Goal: Task Accomplishment & Management: Manage account settings

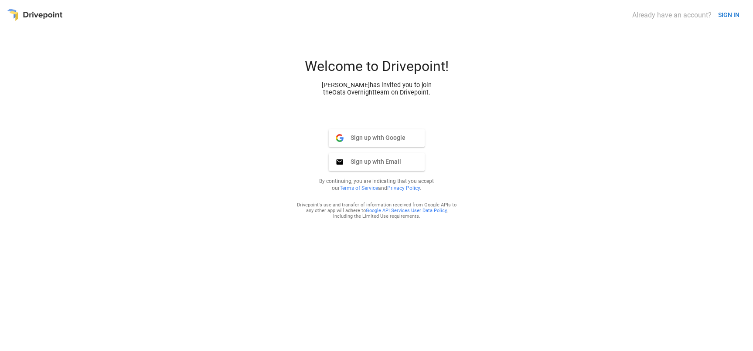
click at [384, 135] on span "Sign up with Google" at bounding box center [374, 138] width 62 height 8
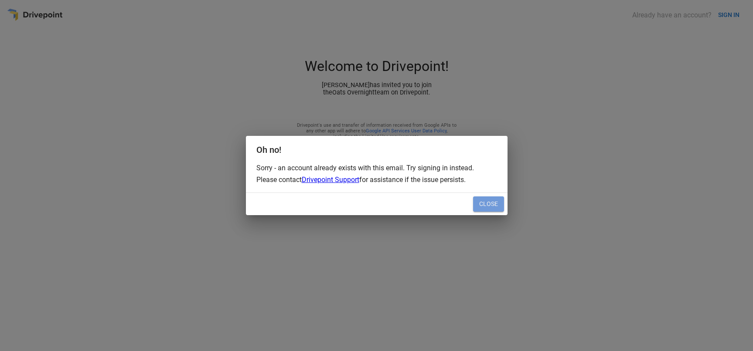
click at [477, 206] on button "Close" at bounding box center [488, 205] width 31 height 16
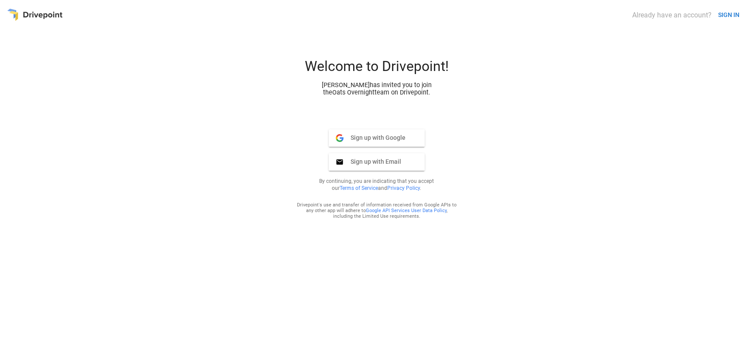
click at [378, 159] on span "Sign up with Email" at bounding box center [372, 162] width 58 height 8
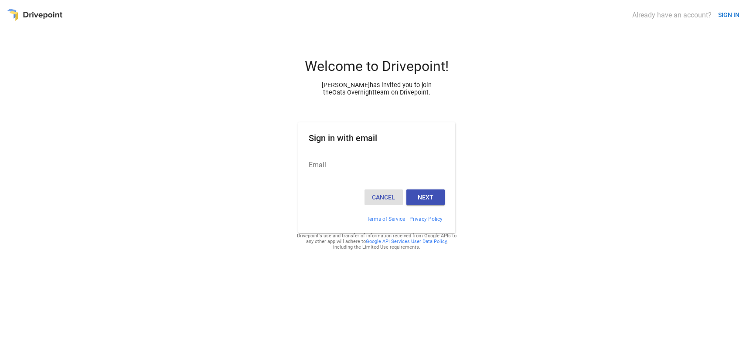
click at [379, 199] on button "Cancel" at bounding box center [383, 198] width 38 height 16
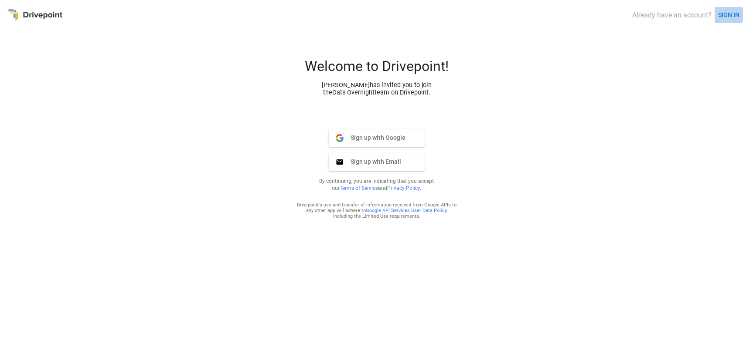
click at [728, 13] on button "SIGN IN" at bounding box center [728, 15] width 28 height 16
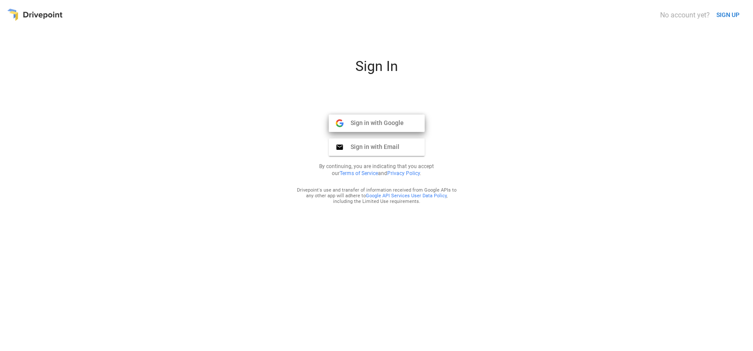
click at [394, 126] on span "Sign in with Google" at bounding box center [373, 123] width 60 height 8
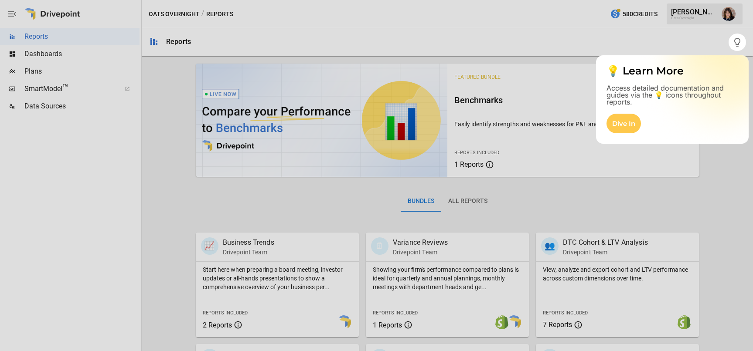
click at [481, 208] on div at bounding box center [376, 201] width 753 height 300
click at [53, 56] on div at bounding box center [376, 201] width 753 height 300
click at [50, 54] on div at bounding box center [376, 201] width 753 height 300
click at [167, 136] on div at bounding box center [376, 201] width 753 height 300
click at [663, 37] on div at bounding box center [364, 175] width 728 height 351
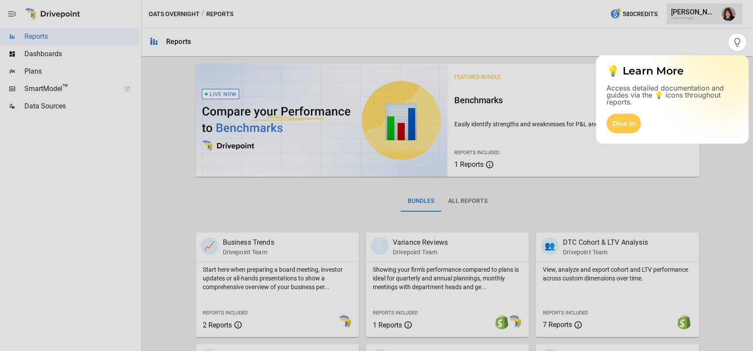
click at [620, 15] on div at bounding box center [376, 17] width 753 height 34
click at [696, 7] on div at bounding box center [376, 17] width 753 height 34
click at [621, 122] on div "Dive In" at bounding box center [623, 124] width 34 height 20
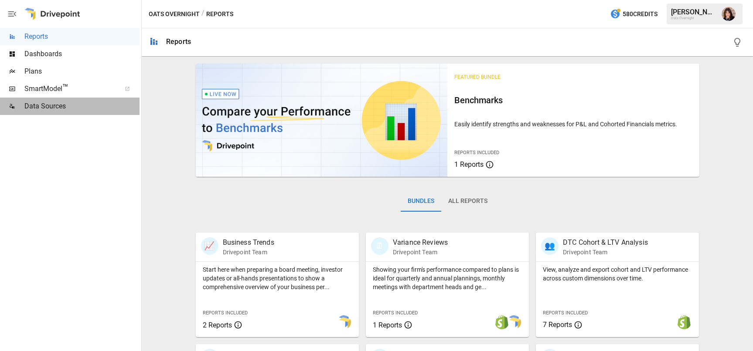
click at [49, 114] on div "Data Sources" at bounding box center [69, 106] width 139 height 17
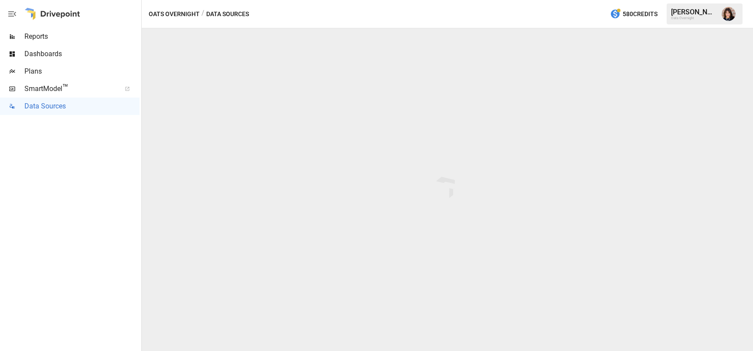
click at [48, 72] on span "Plans" at bounding box center [81, 71] width 115 height 10
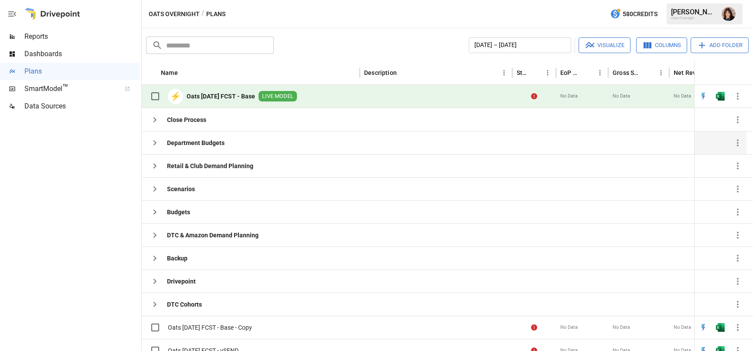
click at [242, 137] on div "Department Budgets" at bounding box center [251, 142] width 218 height 23
click at [153, 142] on icon "button" at bounding box center [155, 143] width 10 height 10
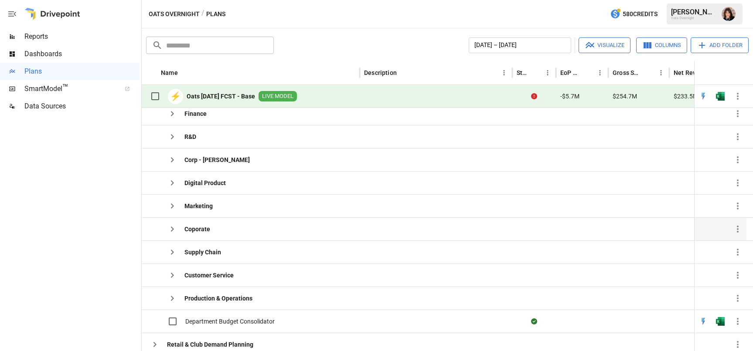
click at [196, 226] on b "Coporate" at bounding box center [197, 229] width 26 height 9
click at [174, 231] on icon "button" at bounding box center [172, 229] width 10 height 10
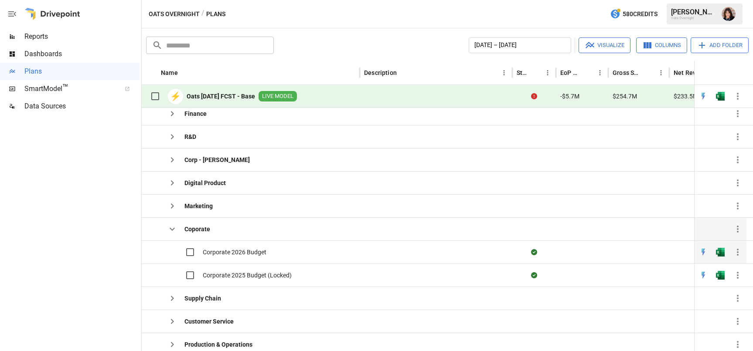
click at [237, 251] on span "Corporate 2026 Budget" at bounding box center [235, 252] width 64 height 9
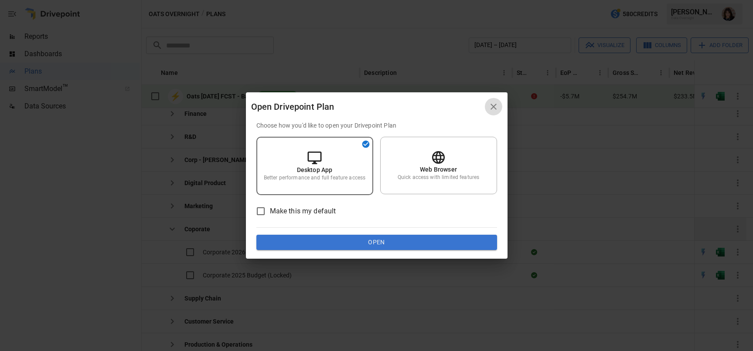
click at [499, 102] on button "button" at bounding box center [493, 106] width 17 height 17
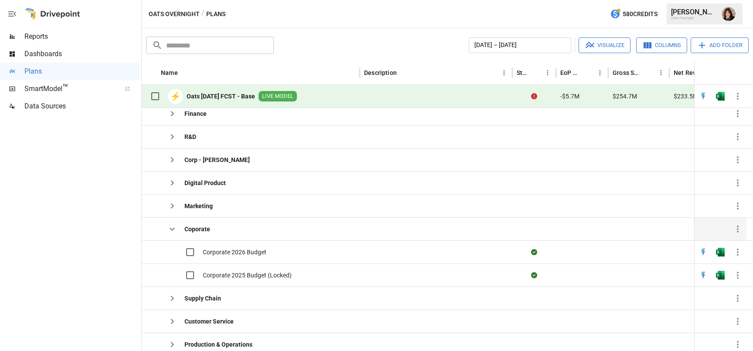
click at [174, 229] on icon "button" at bounding box center [172, 229] width 10 height 10
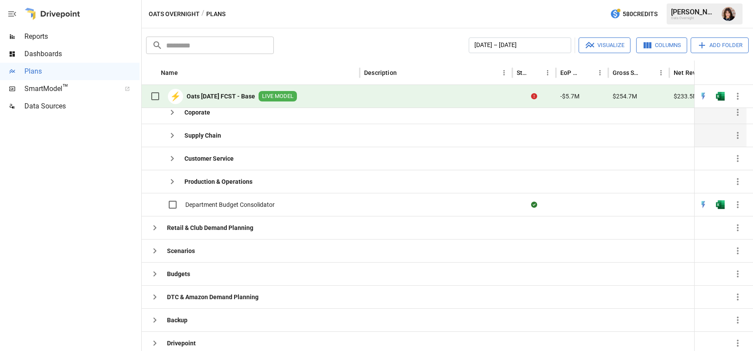
scroll to position [239, 0]
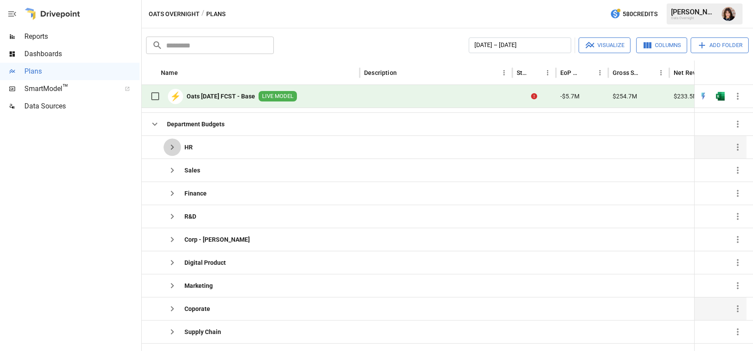
click at [173, 148] on icon "button" at bounding box center [172, 147] width 3 height 5
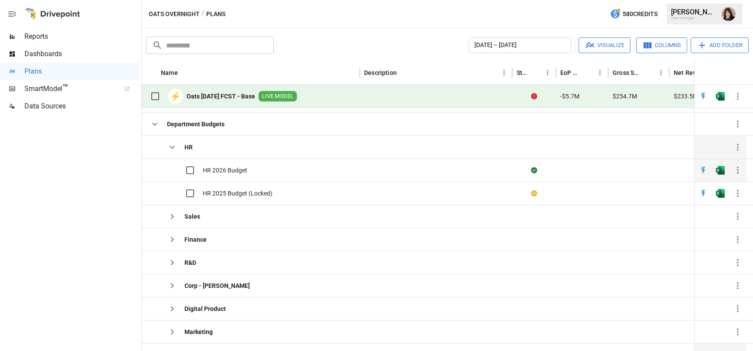
click at [213, 168] on span "HR 2026 Budget" at bounding box center [225, 170] width 44 height 9
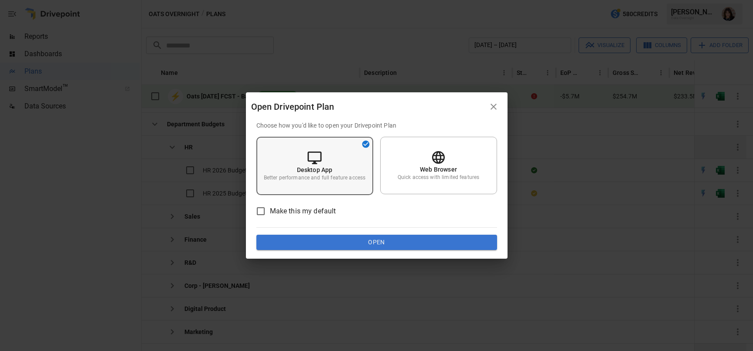
click at [311, 157] on icon at bounding box center [314, 157] width 15 height 15
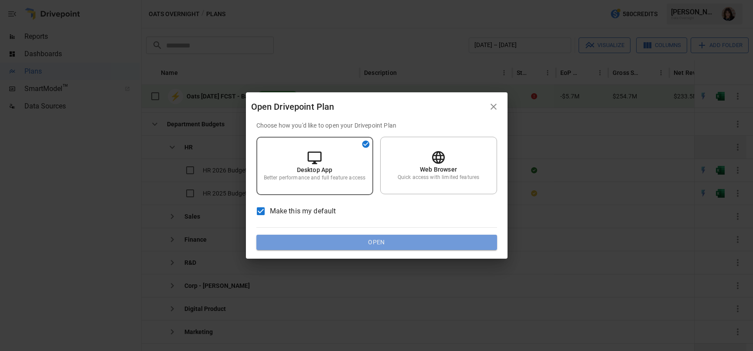
click at [333, 239] on button "Open" at bounding box center [376, 243] width 241 height 16
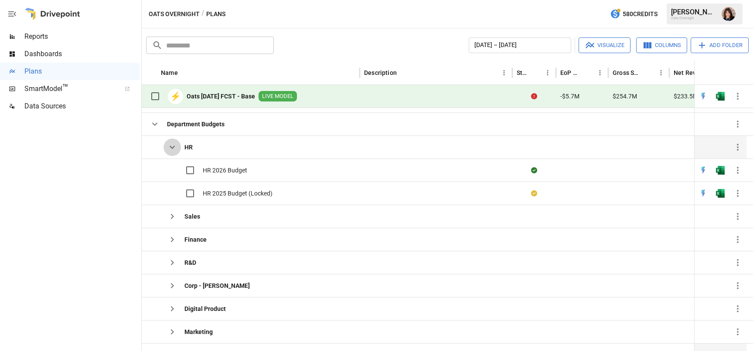
click at [173, 149] on icon "button" at bounding box center [172, 147] width 10 height 10
